Goal: Task Accomplishment & Management: Use online tool/utility

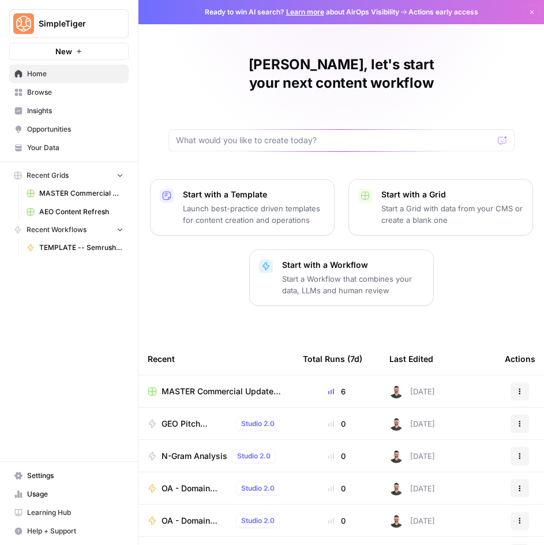
click at [50, 89] on span "Browse" at bounding box center [75, 92] width 96 height 10
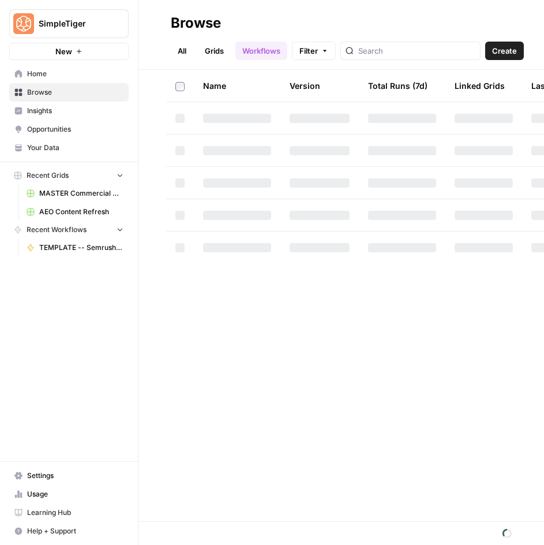
click at [222, 50] on link "Grids" at bounding box center [214, 51] width 33 height 18
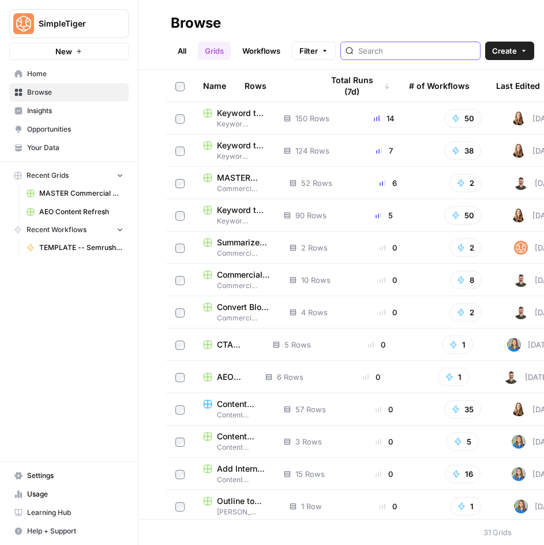
click at [376, 51] on input "search" at bounding box center [416, 51] width 117 height 12
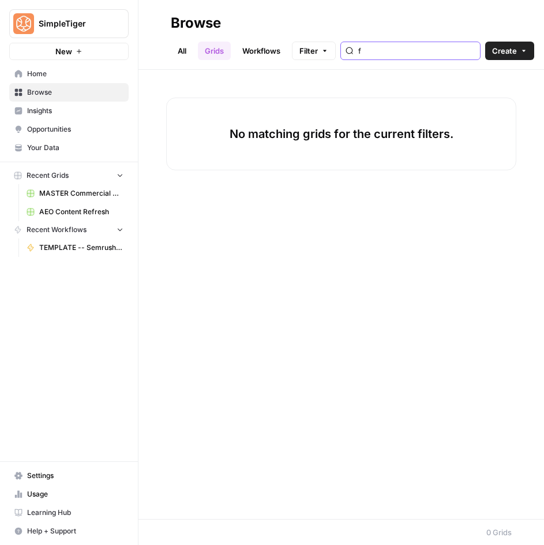
type input "f"
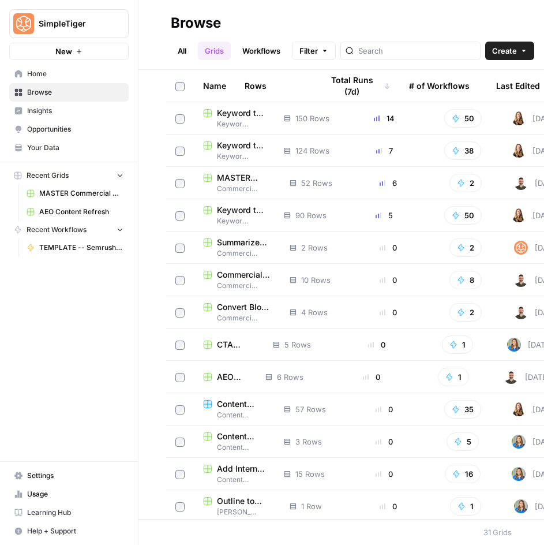
click at [89, 51] on button "New" at bounding box center [68, 51] width 119 height 17
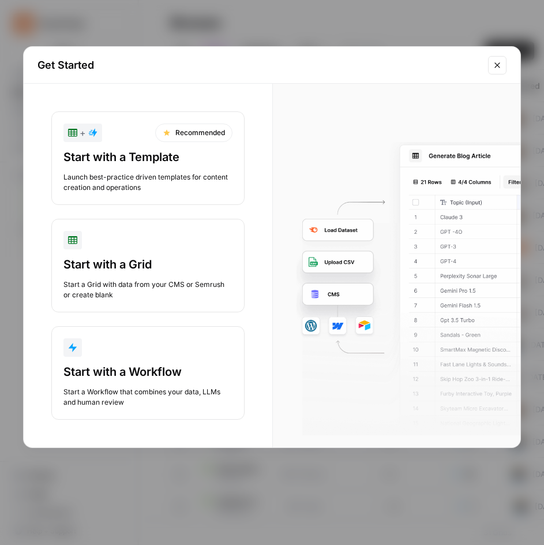
click at [102, 258] on div "Start with a Grid" at bounding box center [147, 264] width 169 height 16
